Goal: Obtain resource: Obtain resource

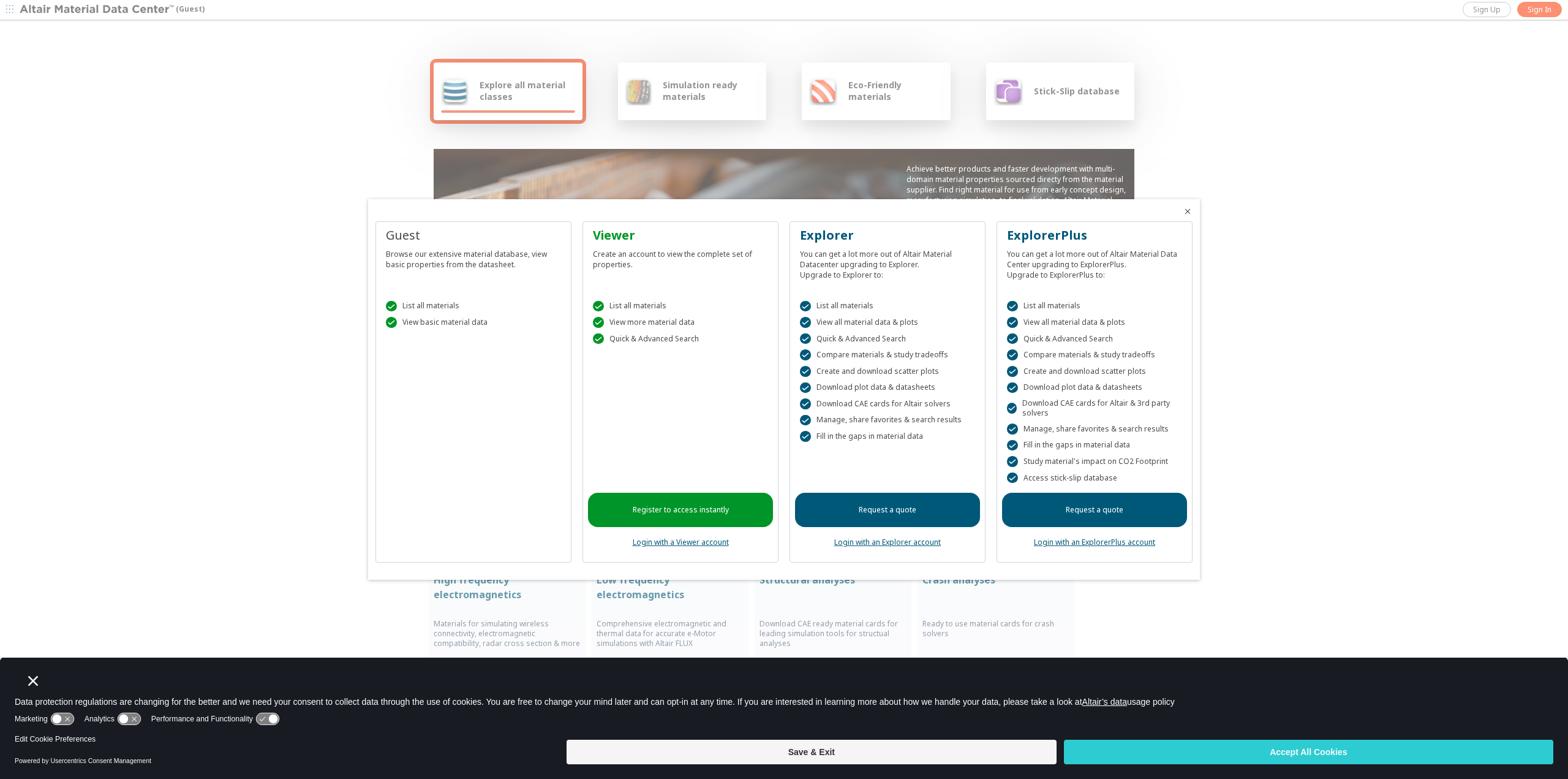
click at [1190, 209] on icon "Close" at bounding box center [1188, 212] width 10 height 10
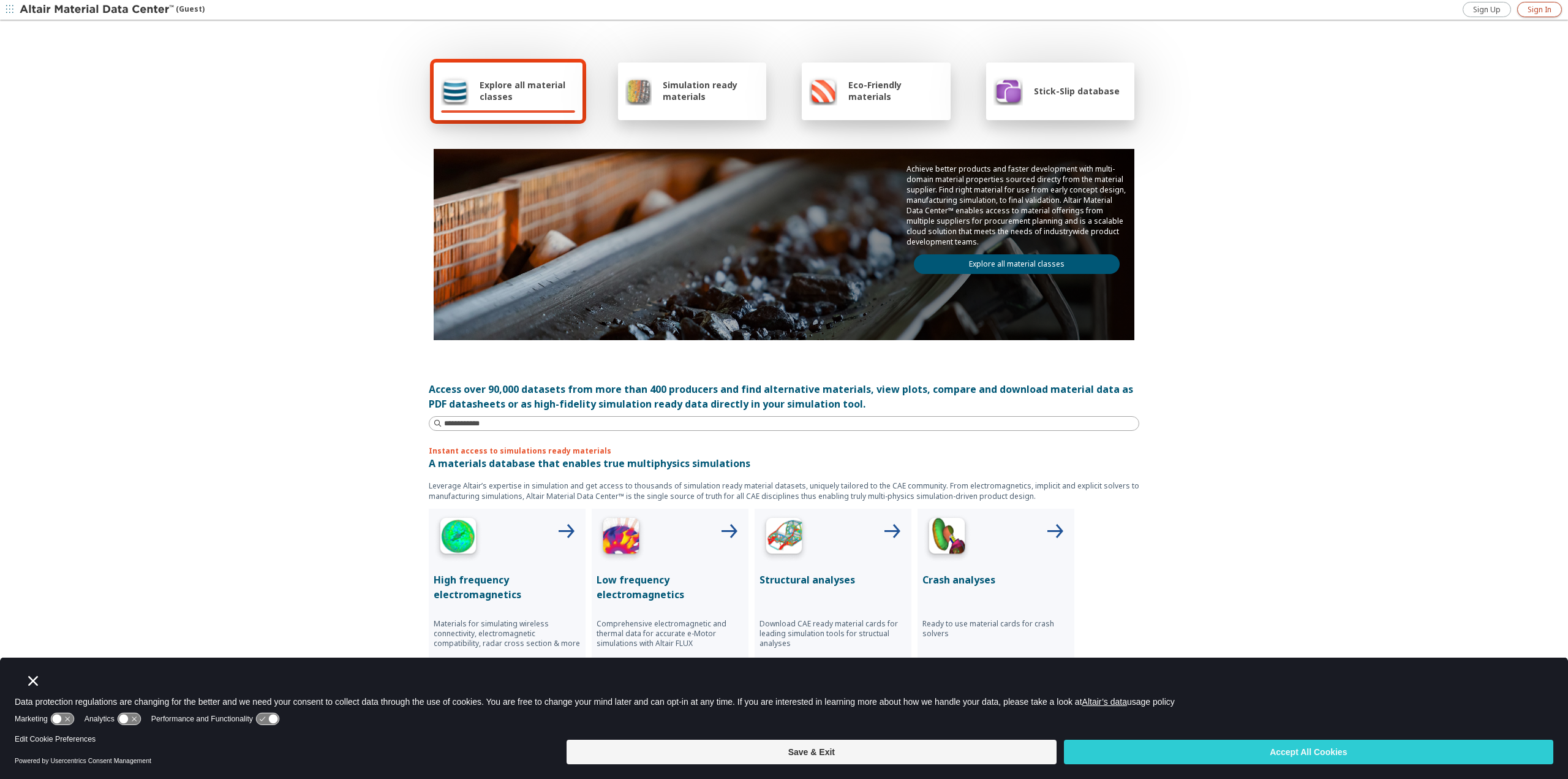
click at [1541, 6] on span "Sign In" at bounding box center [1540, 10] width 24 height 10
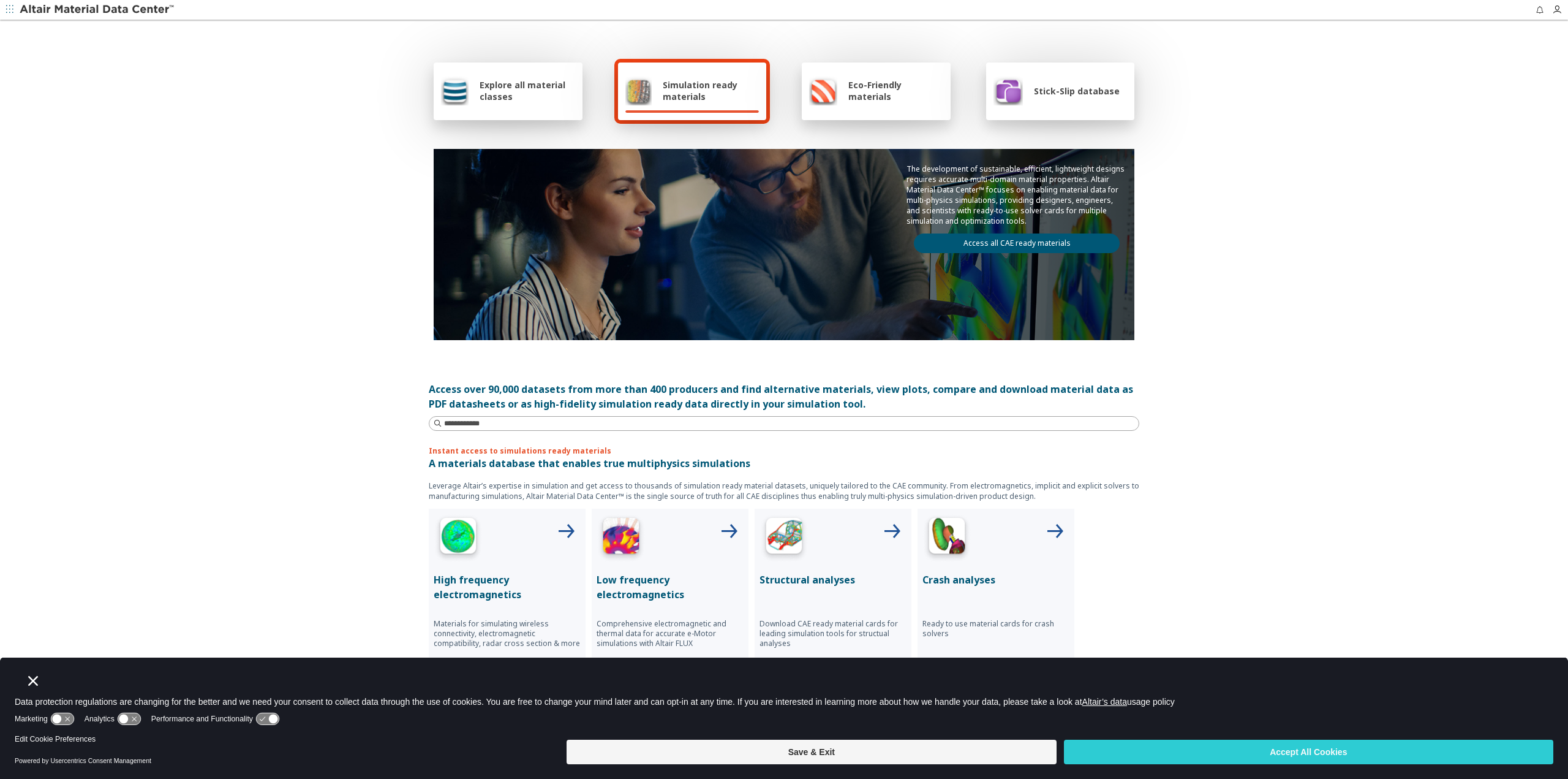
click at [326, 313] on div "Explore all material classes Simulation ready materials Eco-Friendly materials …" at bounding box center [784, 382] width 1568 height 721
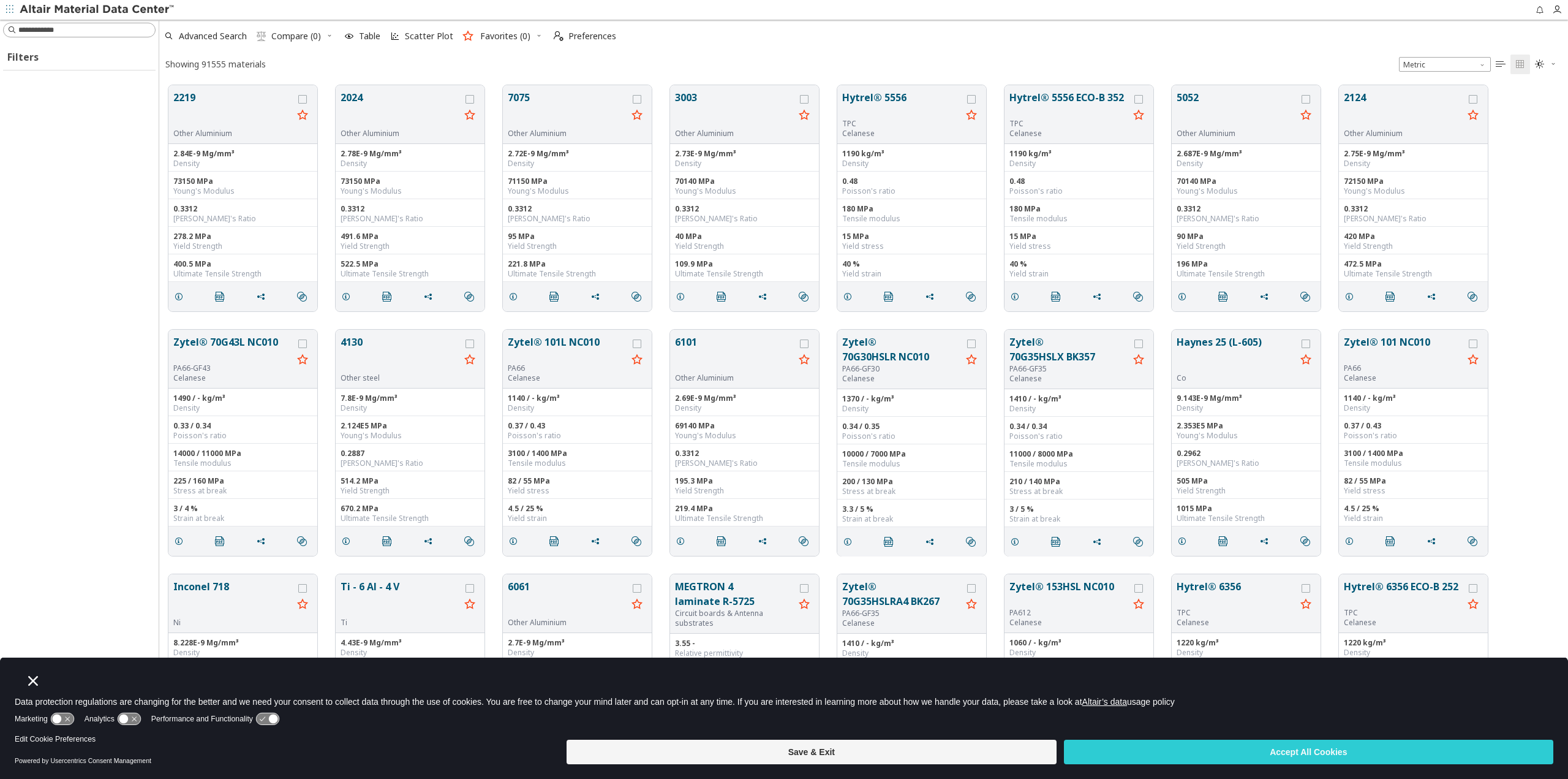
scroll to position [657, 1400]
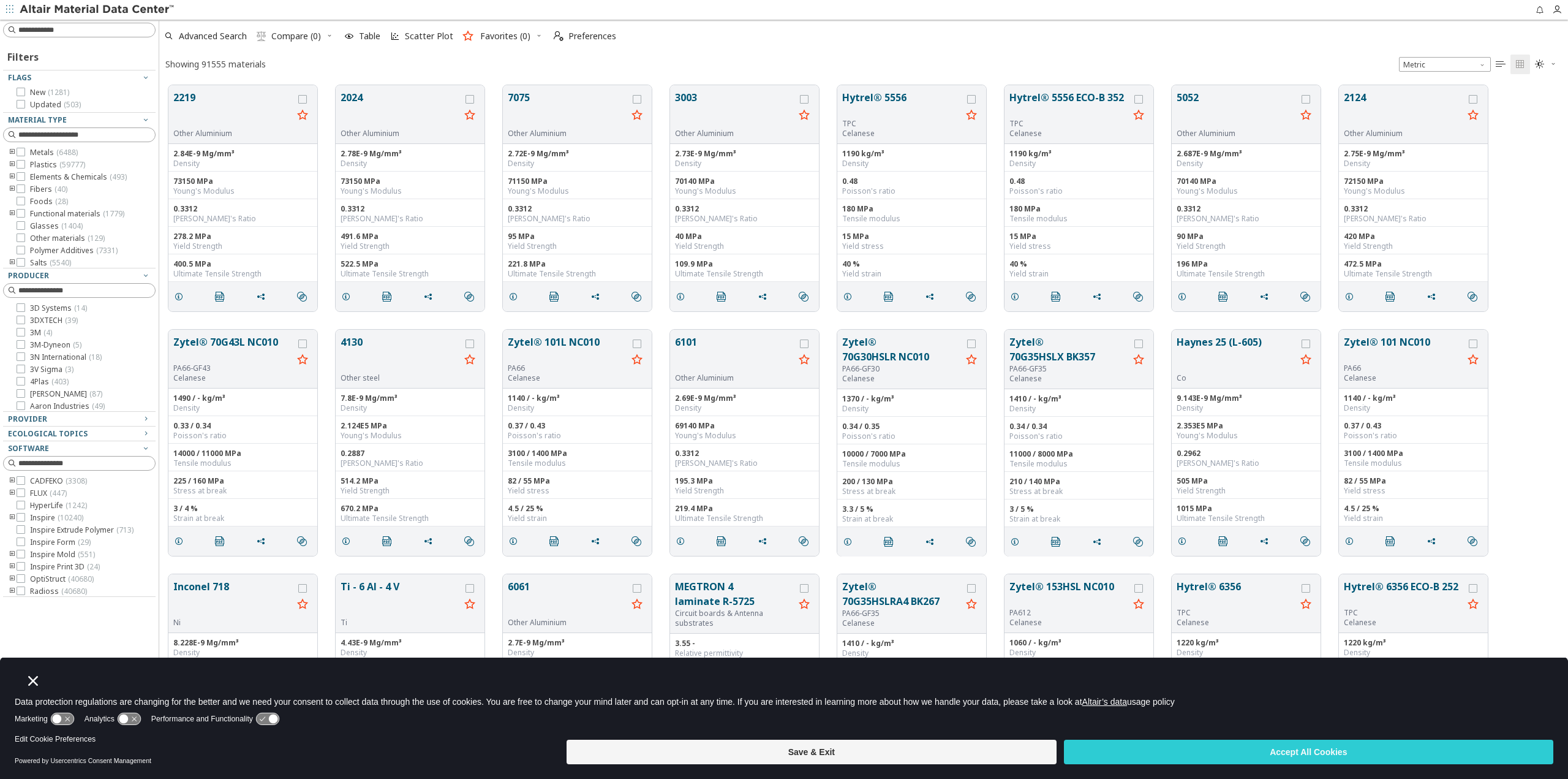
drag, startPoint x: 22, startPoint y: 153, endPoint x: 29, endPoint y: 180, distance: 27.9
click at [22, 153] on icon at bounding box center [21, 152] width 9 height 9
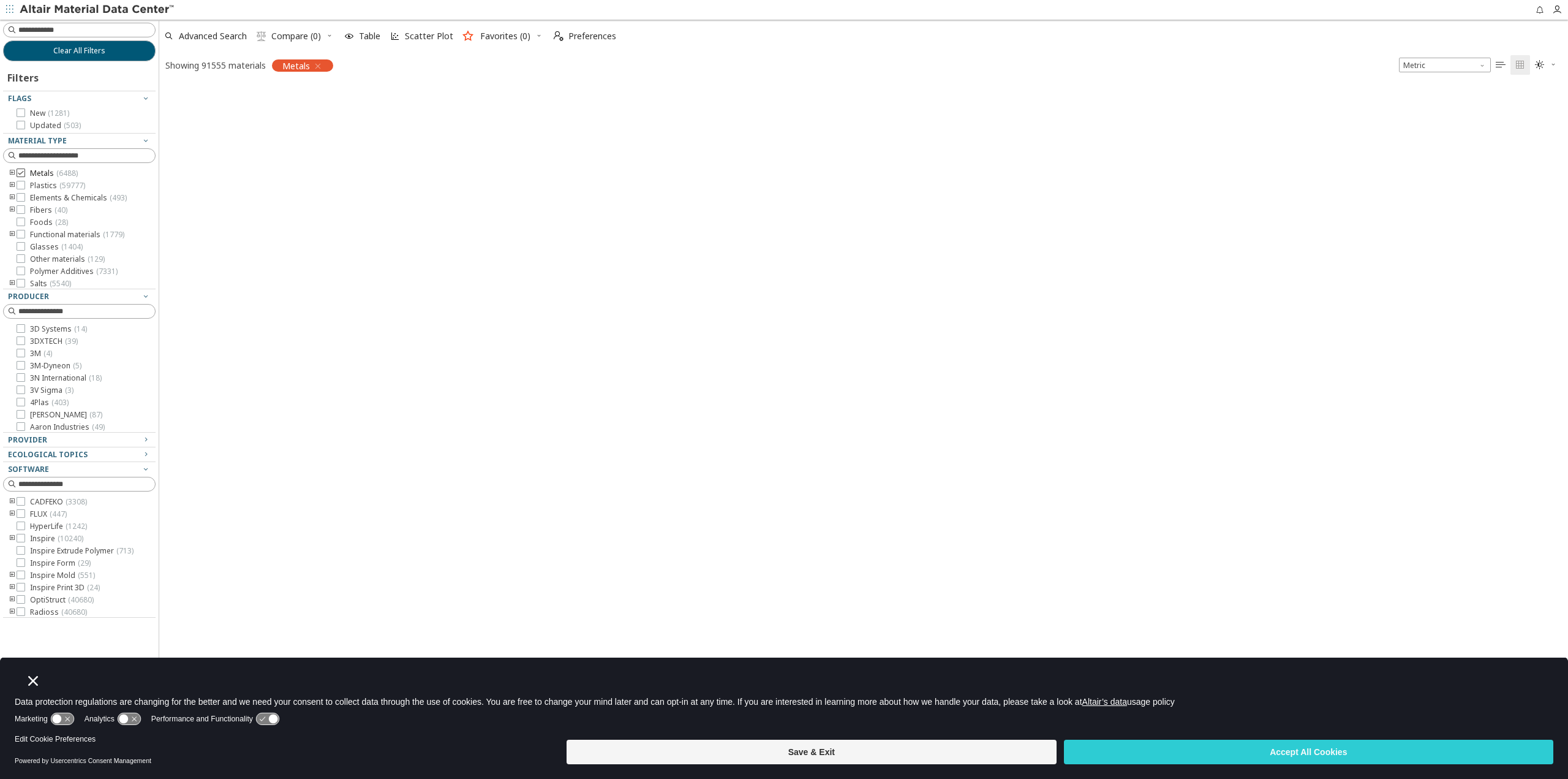
scroll to position [655, 1400]
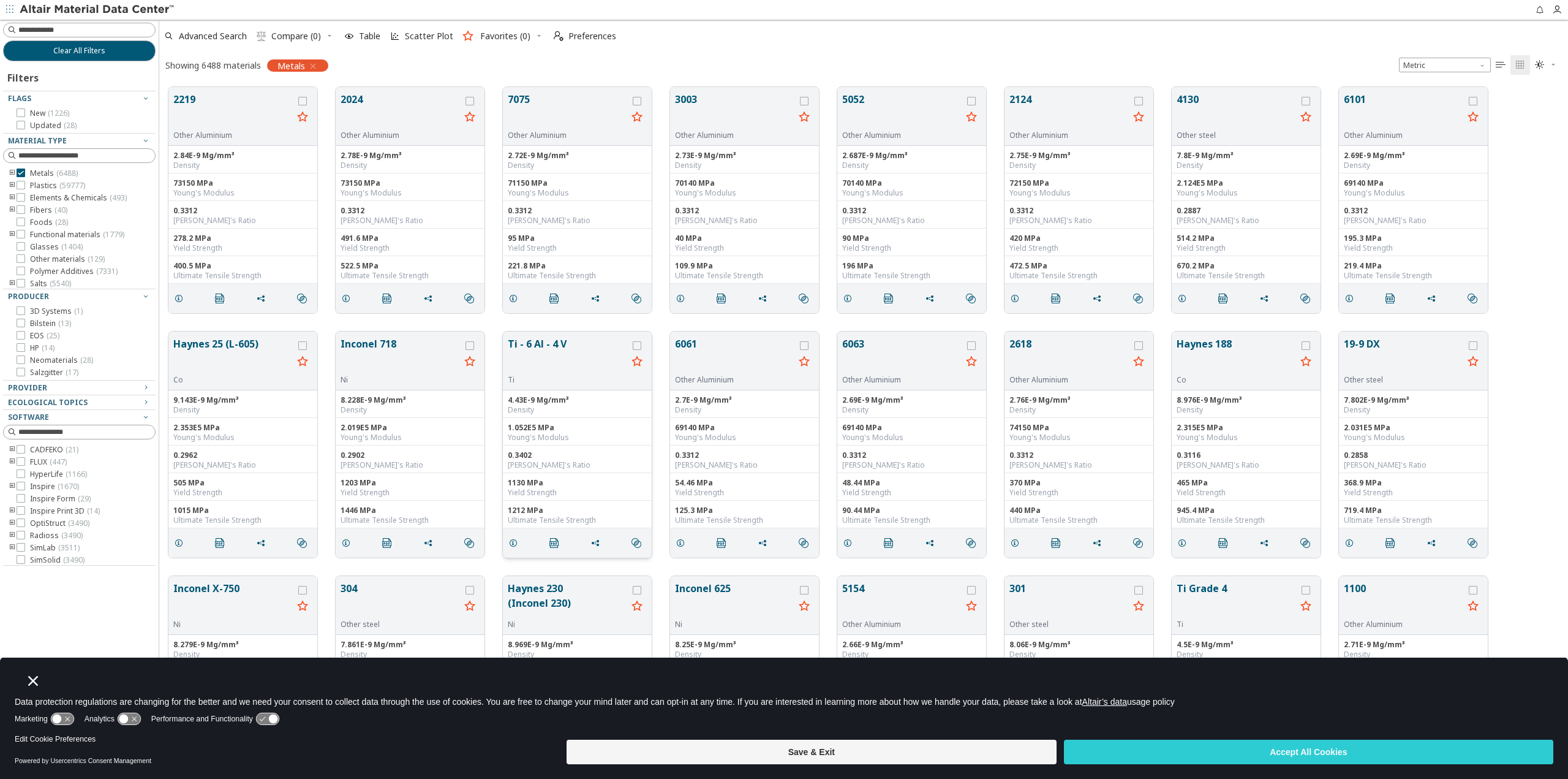
click at [563, 346] on button "Ti - 6 Al - 4 V" at bounding box center [567, 356] width 119 height 38
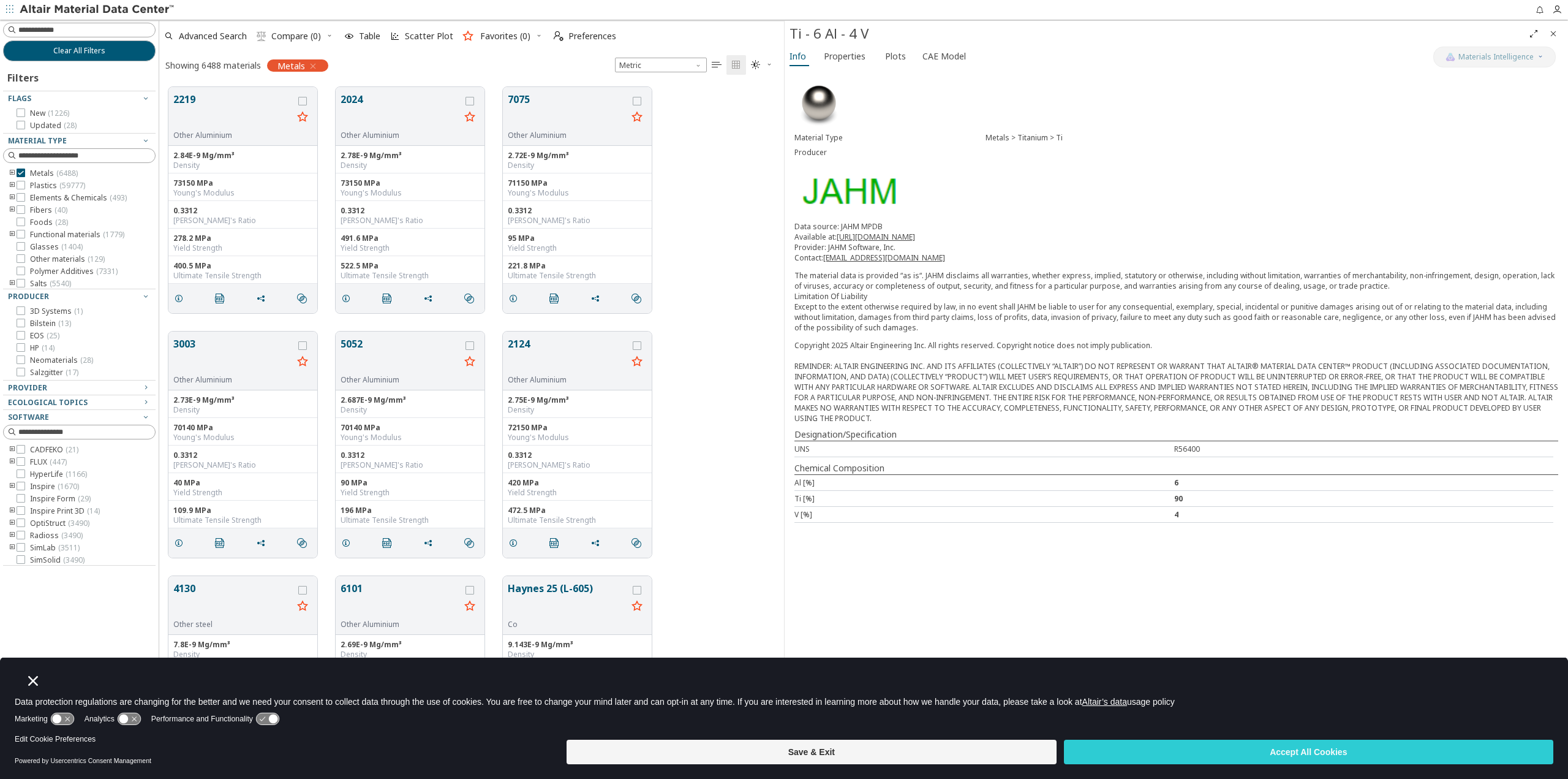
scroll to position [317, 0]
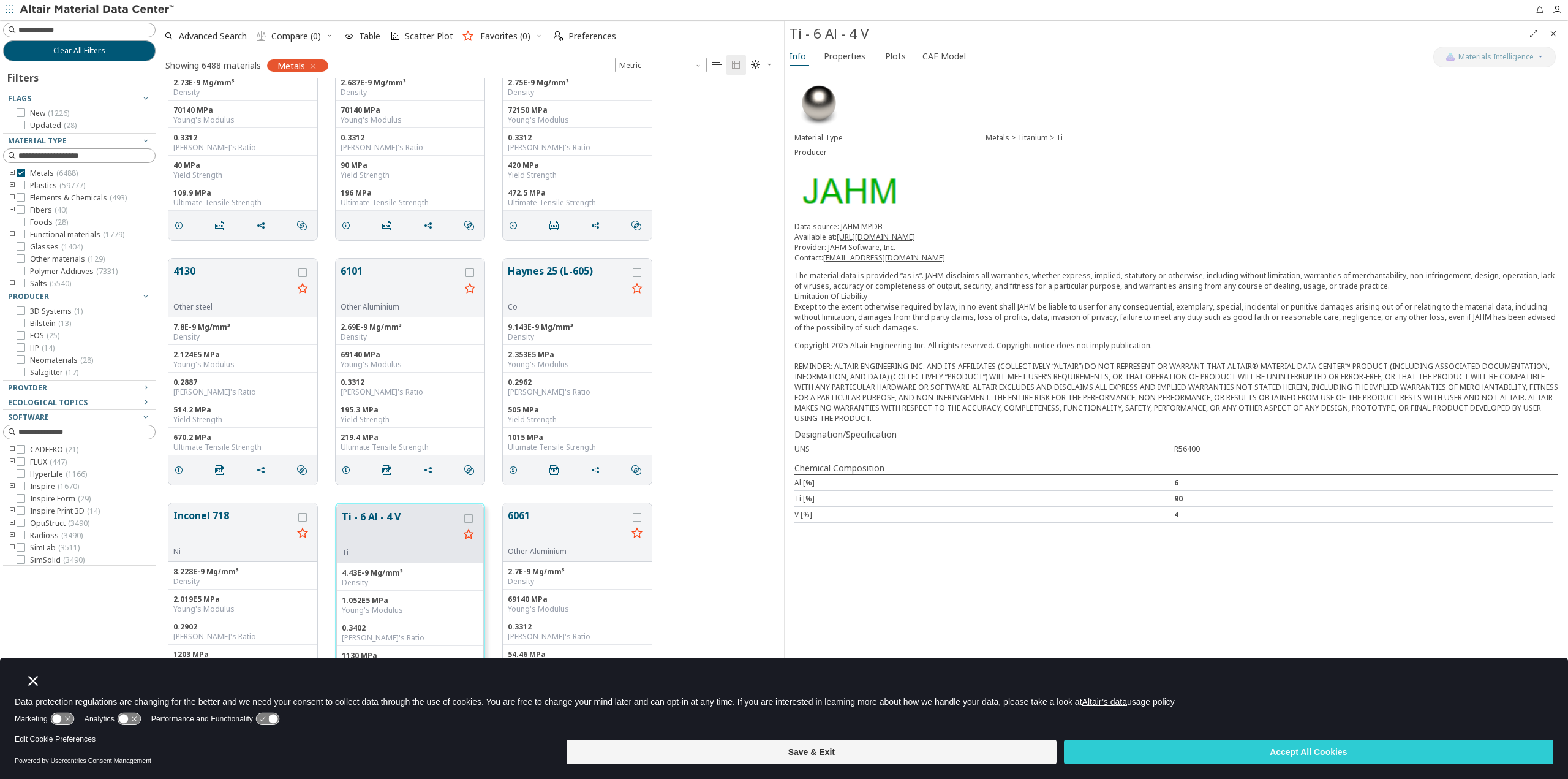
click at [826, 482] on div "Al [%]" at bounding box center [984, 482] width 380 height 11
click at [849, 53] on span "Properties" at bounding box center [844, 57] width 42 height 20
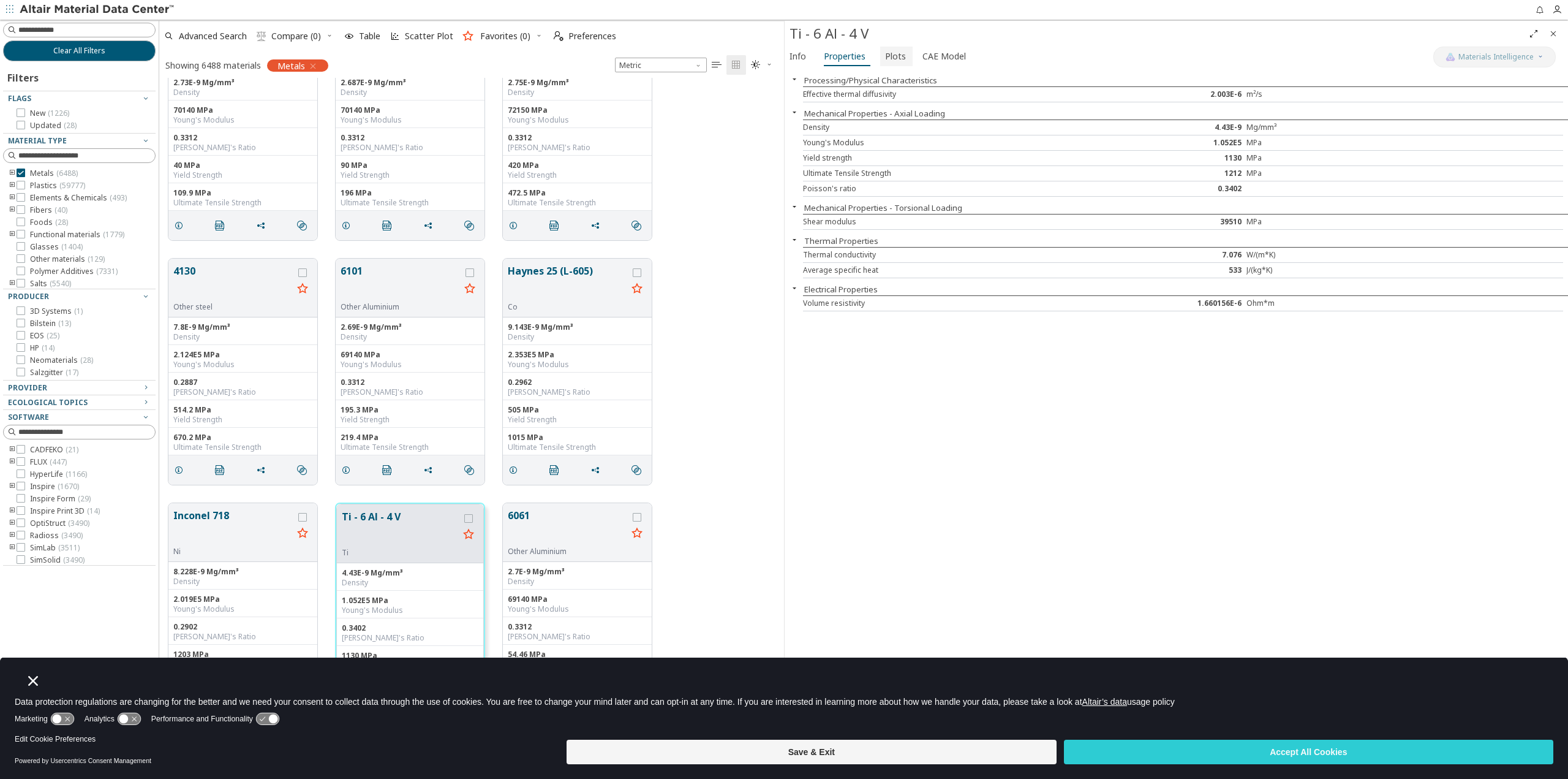
click at [891, 55] on span "Plots" at bounding box center [895, 57] width 21 height 20
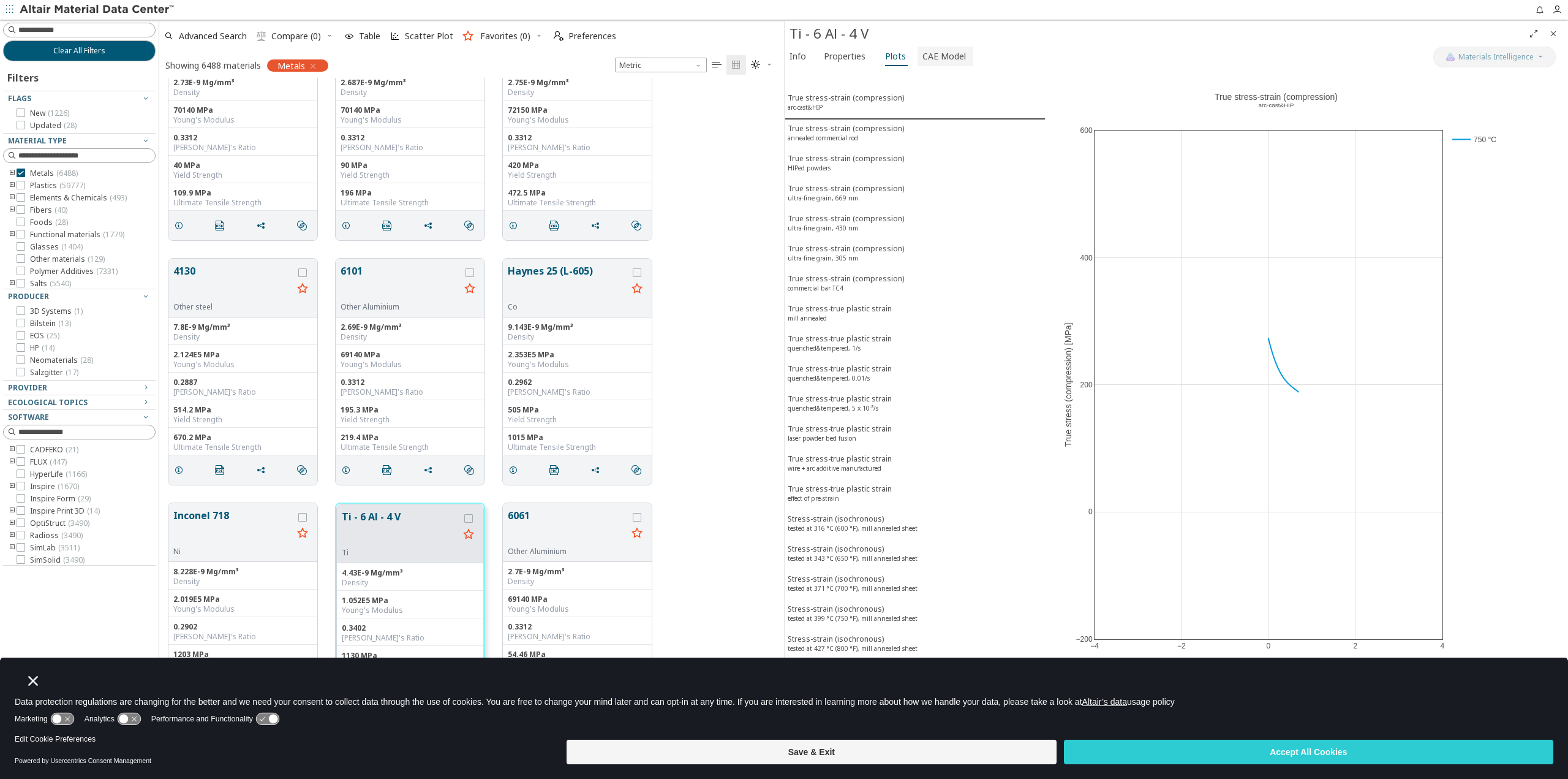
click at [944, 65] on button "CAE Model" at bounding box center [945, 57] width 56 height 20
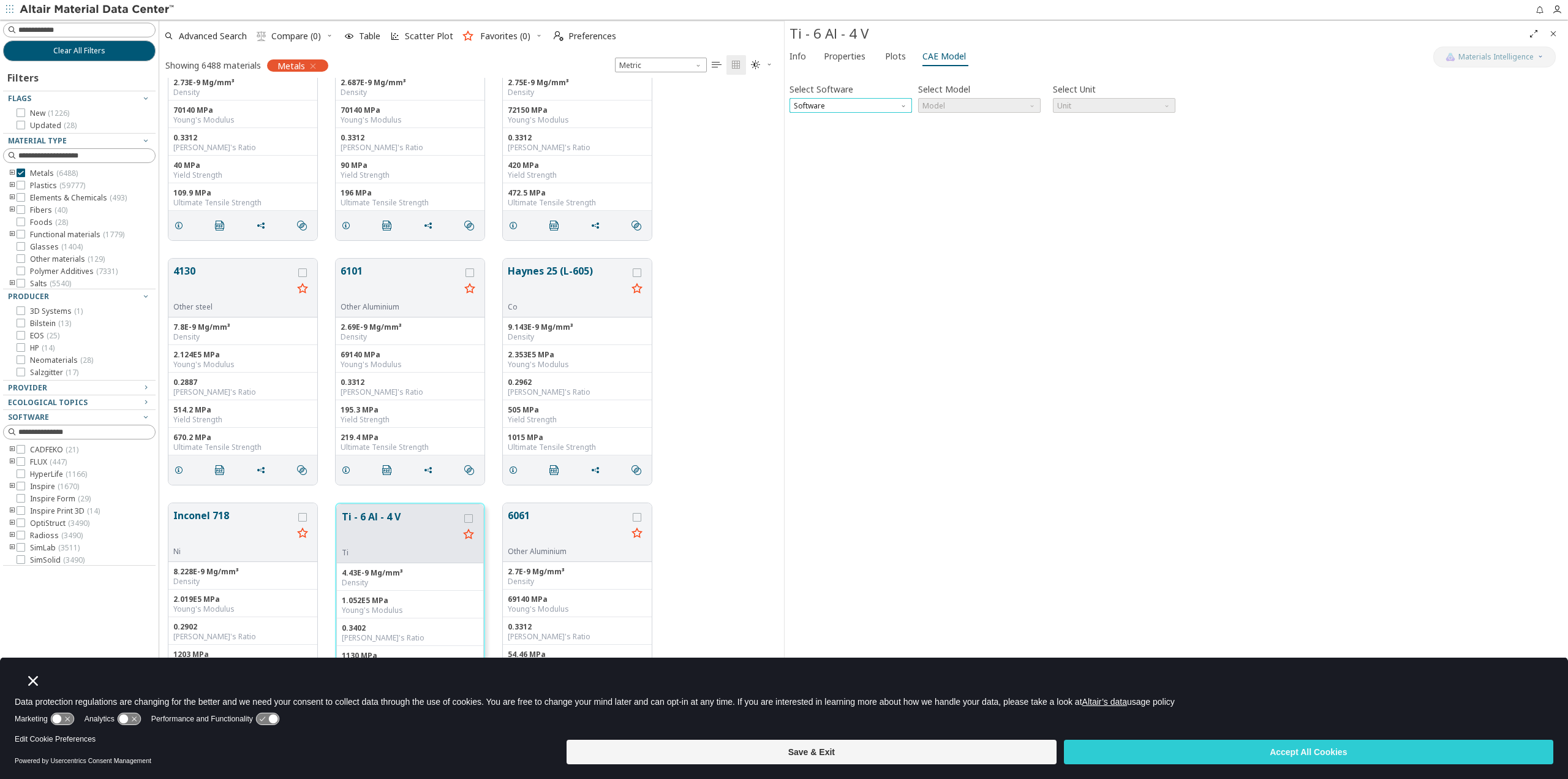
click at [877, 103] on span "Software" at bounding box center [850, 105] width 123 height 15
click at [815, 134] on span "OptiStruct" at bounding box center [813, 136] width 35 height 10
click at [958, 105] on span "Model" at bounding box center [979, 105] width 123 height 15
click at [936, 123] on span "Mat1" at bounding box center [932, 121] width 18 height 10
click at [801, 131] on icon "button" at bounding box center [799, 131] width 10 height 10
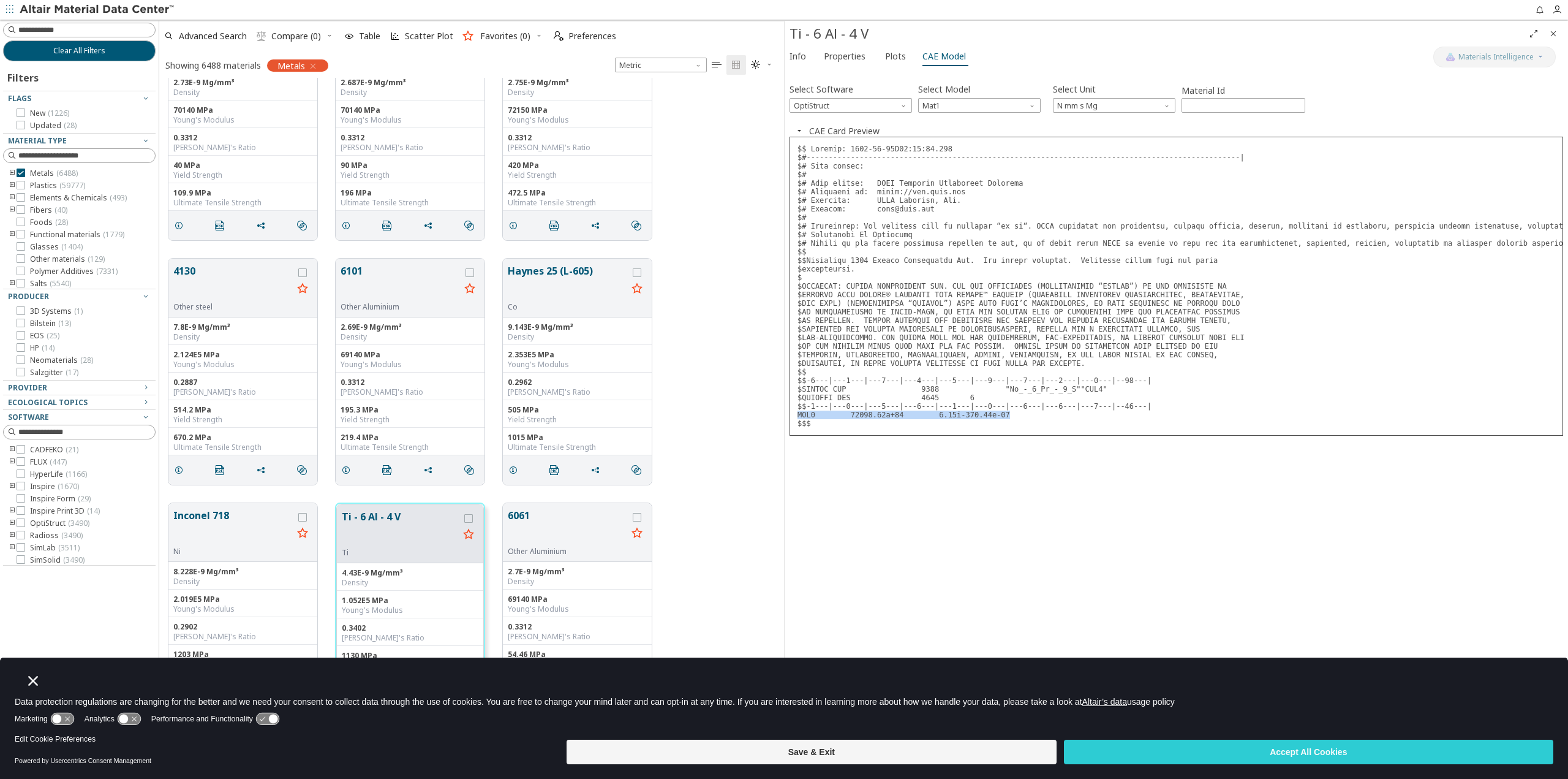
drag, startPoint x: 799, startPoint y: 415, endPoint x: 1016, endPoint y: 413, distance: 217.0
click at [1016, 413] on pre at bounding box center [1176, 285] width 774 height 299
click at [1222, 752] on button "Accept All Cookies" at bounding box center [1308, 751] width 489 height 25
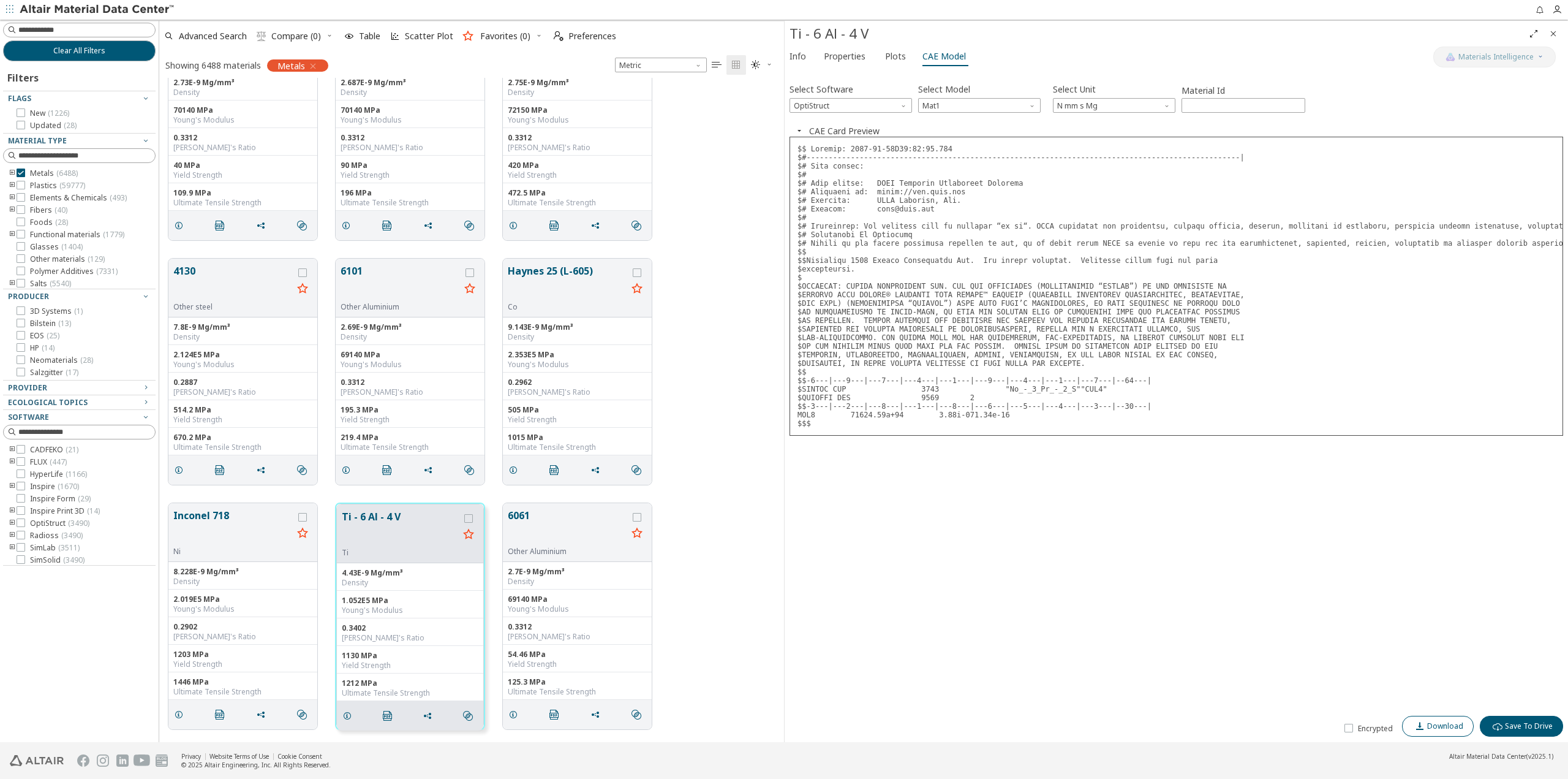
click at [1439, 726] on span "Download" at bounding box center [1444, 726] width 36 height 10
click at [740, 261] on div "4130 Other steel 7.8E-9 Mg/mm³ Density 2.124E5 MPa Young's Modulus 0.2887 Poiss…" at bounding box center [471, 371] width 625 height 244
click at [1554, 33] on icon "Close" at bounding box center [1553, 34] width 10 height 10
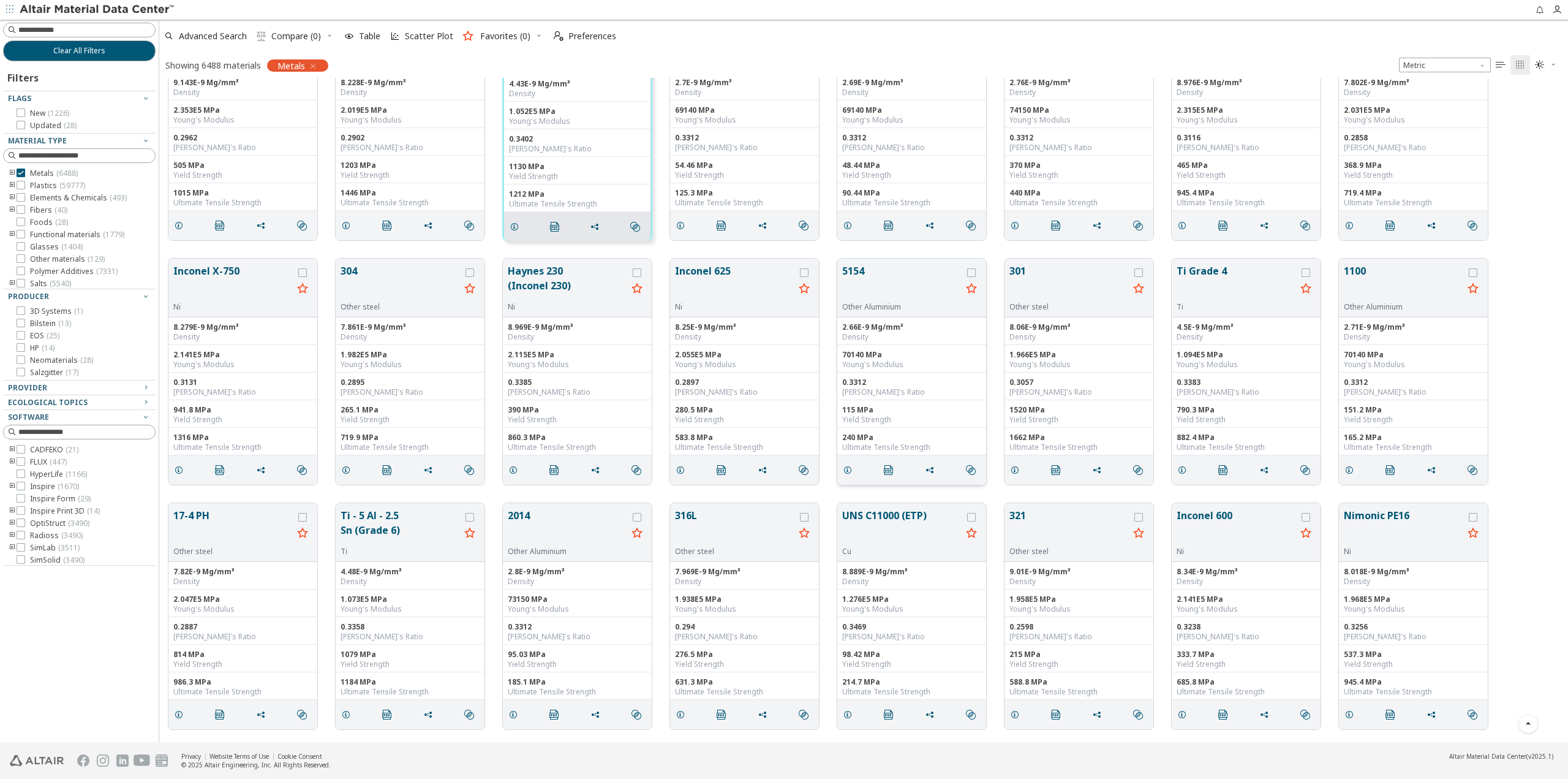
scroll to position [655, 1400]
click at [793, 40] on div "Advanced Search  Compare (0) Table Scatter Plot Favorites (0)  Preferences" at bounding box center [858, 36] width 1399 height 27
click at [656, 46] on div "Advanced Search  Compare (0) Table Scatter Plot Favorites (0)  Preferences" at bounding box center [858, 36] width 1399 height 27
click at [783, 46] on div "Advanced Search  Compare (0) Table Scatter Plot Favorites (0)  Preferences" at bounding box center [858, 36] width 1399 height 27
click at [693, 36] on div "Advanced Search  Compare (0) Table Scatter Plot Favorites (0)  Preferences" at bounding box center [858, 36] width 1399 height 27
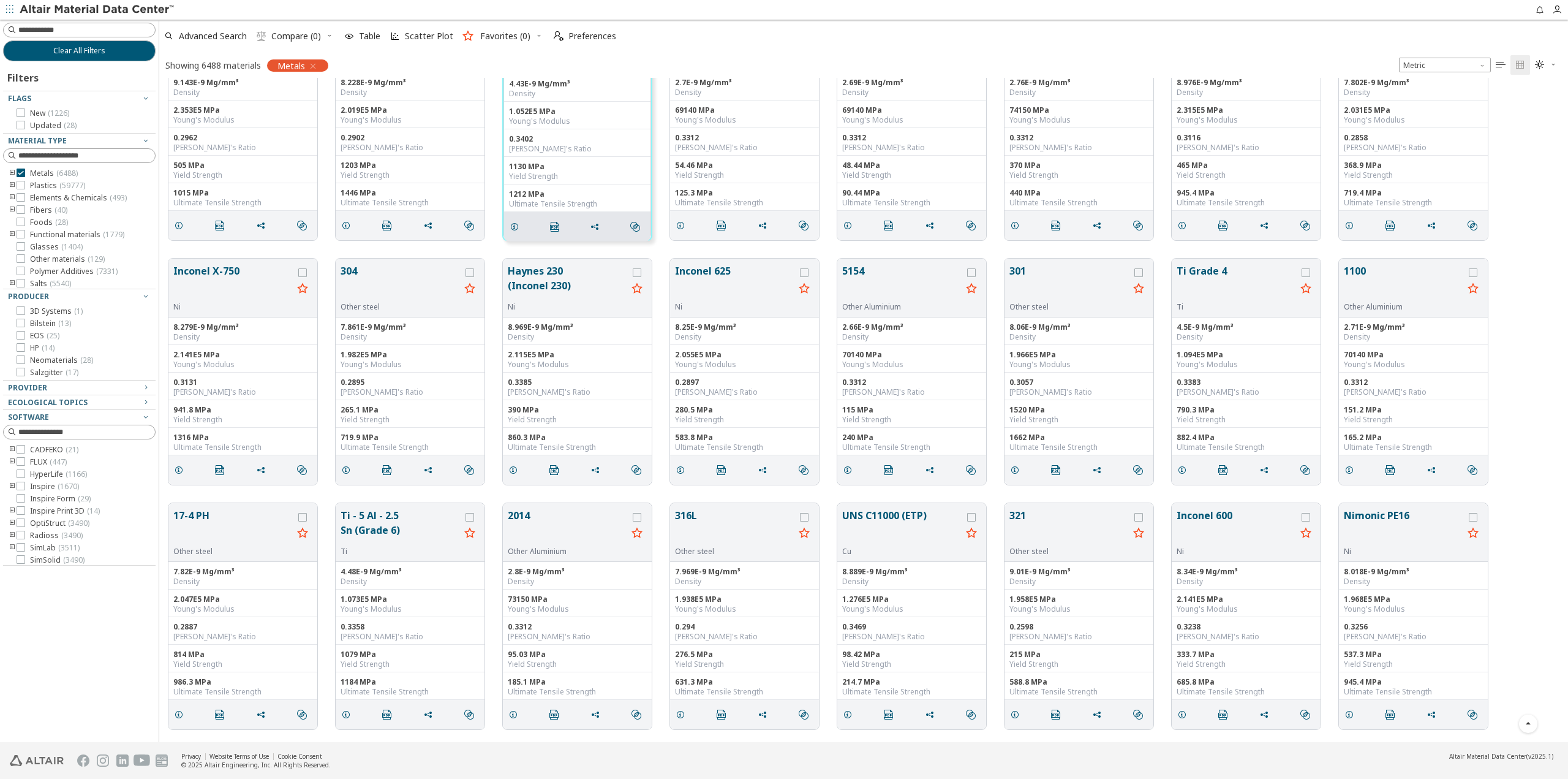
click at [689, 38] on div "Advanced Search  Compare (0) Table Scatter Plot Favorites (0)  Preferences" at bounding box center [858, 36] width 1399 height 27
click at [649, 40] on div "Advanced Search  Compare (0) Table Scatter Plot Favorites (0)  Preferences" at bounding box center [858, 36] width 1399 height 27
click at [693, 51] on div "Advanced Search  Compare (0) Table Scatter Plot Favorites (0)  Preferences Sh…" at bounding box center [863, 49] width 1408 height 58
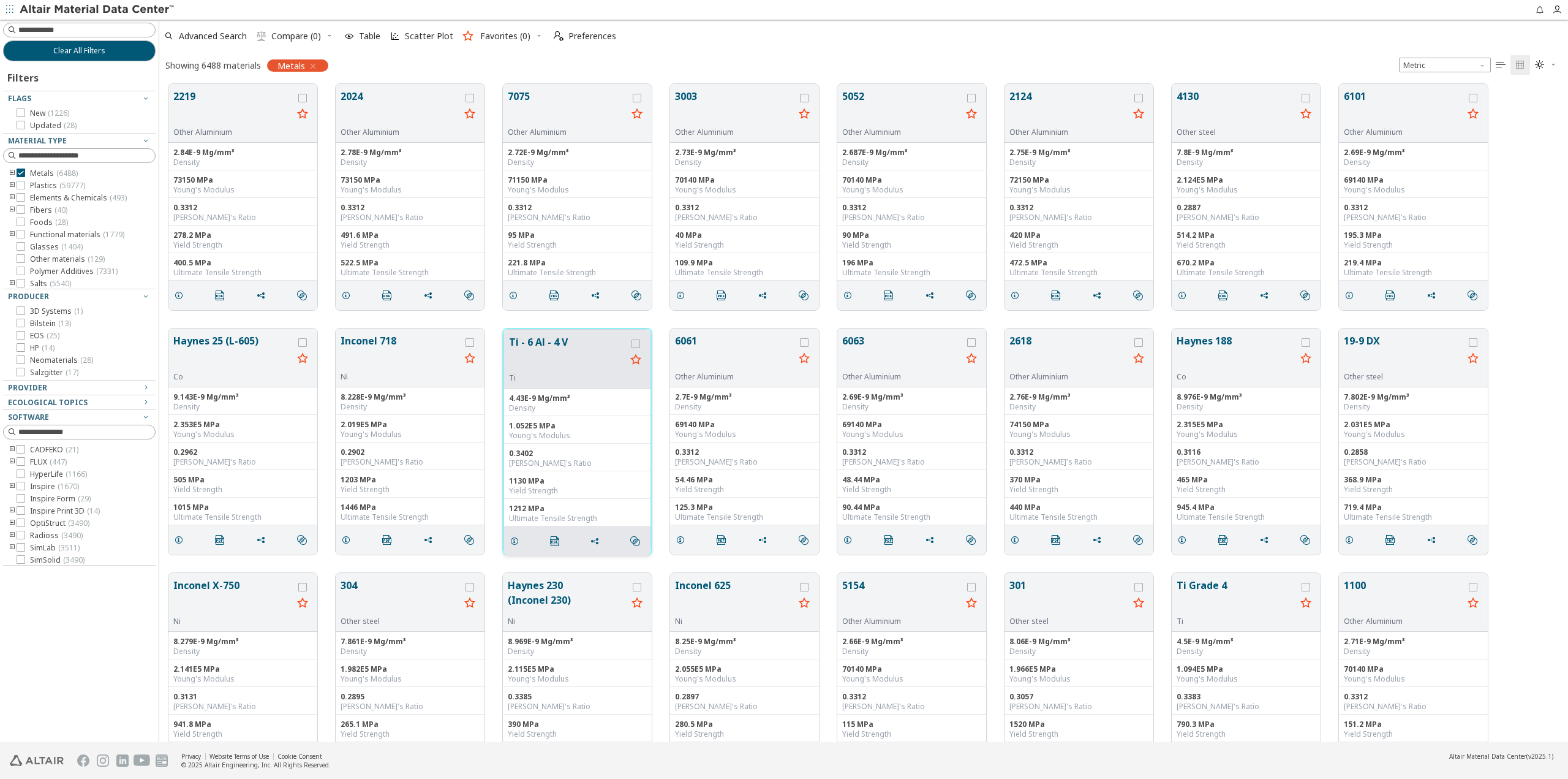
scroll to position [0, 0]
click at [652, 58] on div "Showing 6488 materials Metals Metric   " at bounding box center [863, 65] width 1408 height 26
click at [745, 49] on div "Advanced Search  Compare (0) Table Scatter Plot Favorites (0)  Preferences" at bounding box center [858, 36] width 1399 height 27
click at [1056, 46] on div "Advanced Search  Compare (0) Table Scatter Plot Favorites (0)  Preferences" at bounding box center [858, 36] width 1399 height 27
